Goal: Information Seeking & Learning: Learn about a topic

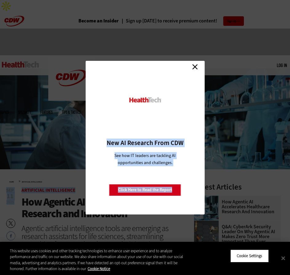
drag, startPoint x: 22, startPoint y: 116, endPoint x: 181, endPoint y: 78, distance: 163.2
click at [193, 67] on link "Close" at bounding box center [194, 66] width 9 height 9
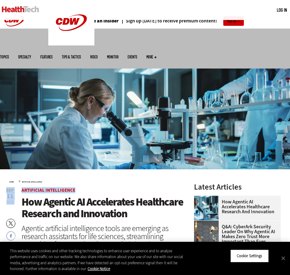
scroll to position [72, 0]
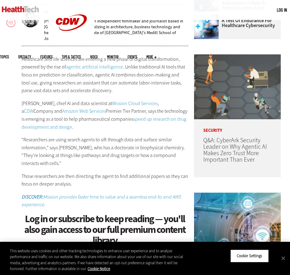
scroll to position [336, 0]
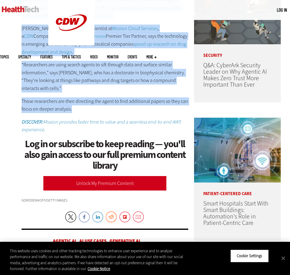
drag, startPoint x: 22, startPoint y: 116, endPoint x: 162, endPoint y: 88, distance: 142.8
click at [162, 88] on article "Sep 11 2025 Twitter Facebook LinkedIn Reddit Flipboard Email Artificial Intelli…" at bounding box center [98, 126] width 179 height 548
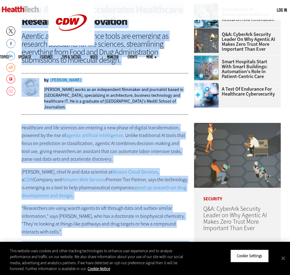
copy article "How Agentic AI Accelerates Healthcare Research and Innovation Agentic artificia…"
click at [67, 99] on article "Sep 11 2025 Twitter Facebook LinkedIn Reddit Flipboard Email Artificial Intelli…" at bounding box center [98, 270] width 179 height 548
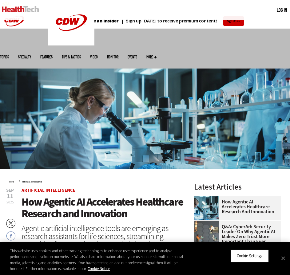
scroll to position [287, 0]
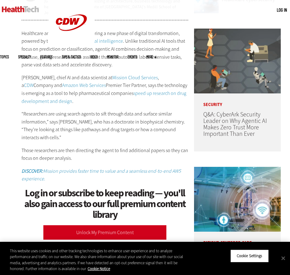
click at [279, 10] on link "Log in" at bounding box center [282, 10] width 10 height 6
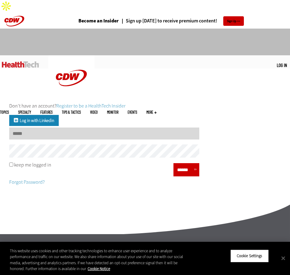
click at [66, 128] on input "Username" at bounding box center [104, 134] width 190 height 12
click at [36, 128] on input "Username" at bounding box center [104, 134] width 190 height 12
